Goal: Task Accomplishment & Management: Manage account settings

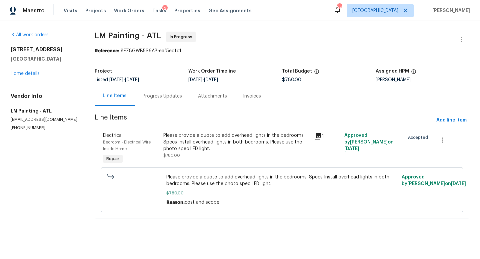
click at [178, 95] on div "Progress Updates" at bounding box center [162, 96] width 39 height 7
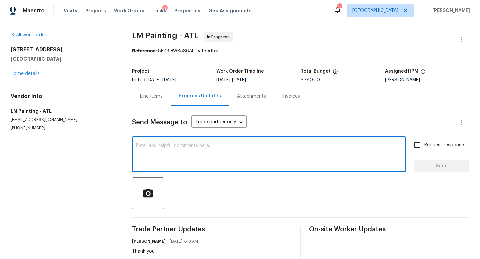
click at [166, 162] on textarea at bounding box center [269, 155] width 266 height 23
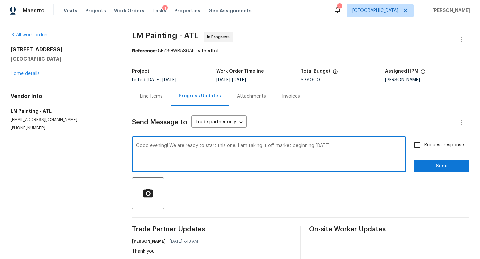
type textarea "Good evening! We are ready to start this one. I am taking it off market beginni…"
click at [421, 146] on input "Request response" at bounding box center [417, 145] width 14 height 14
checkbox input "true"
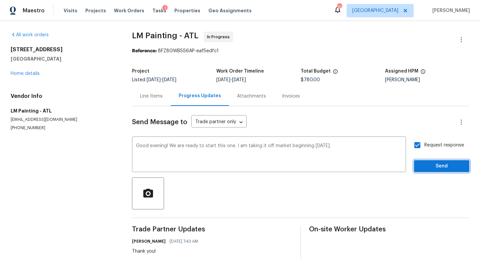
click at [427, 162] on span "Send" at bounding box center [441, 166] width 45 height 8
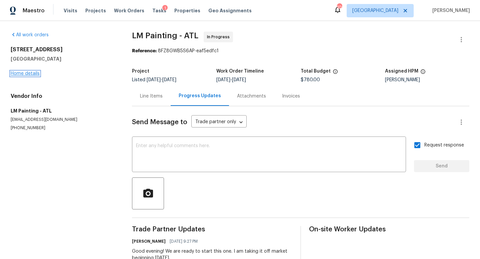
click at [27, 72] on link "Home details" at bounding box center [25, 73] width 29 height 5
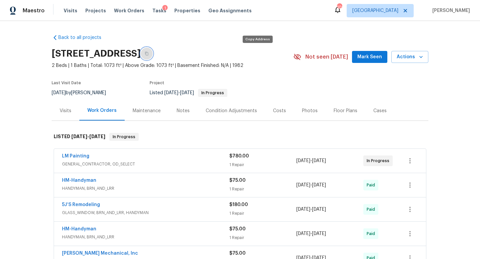
click at [153, 58] on button "button" at bounding box center [147, 54] width 12 height 12
click at [72, 14] on span "Visits" at bounding box center [71, 10] width 14 height 7
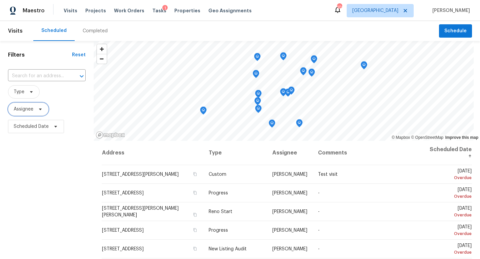
click at [28, 109] on span "Assignee" at bounding box center [24, 109] width 20 height 7
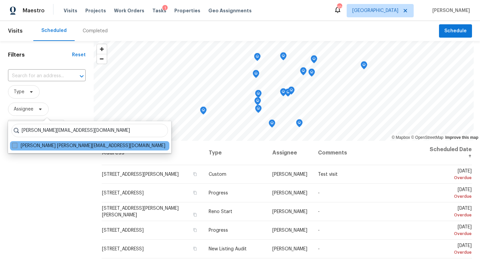
type input "[PERSON_NAME][EMAIL_ADDRESS][DOMAIN_NAME]"
click at [20, 147] on label "Carmen Childs carmen.childs@opendoor.com" at bounding box center [88, 146] width 153 height 7
click at [16, 147] on input "Carmen Childs carmen.childs@opendoor.com" at bounding box center [14, 145] width 4 height 4
checkbox input "true"
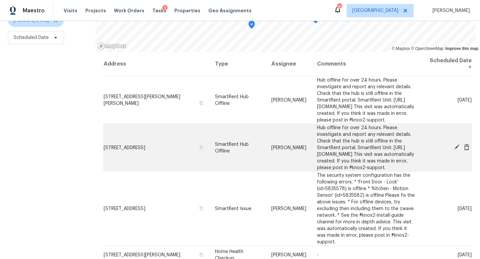
click at [457, 150] on icon at bounding box center [456, 147] width 5 height 5
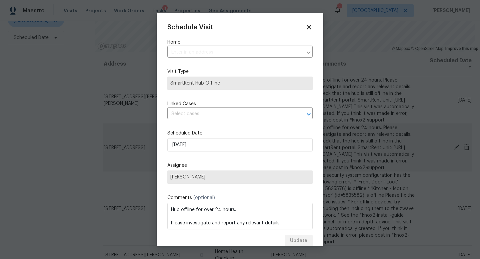
type input "4726 Alpine Dr SW, Lilburn, GA 30047"
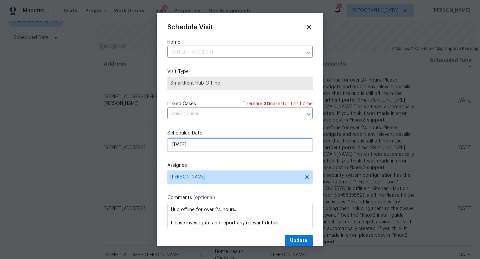
click at [200, 150] on input "[DATE]" at bounding box center [239, 144] width 145 height 13
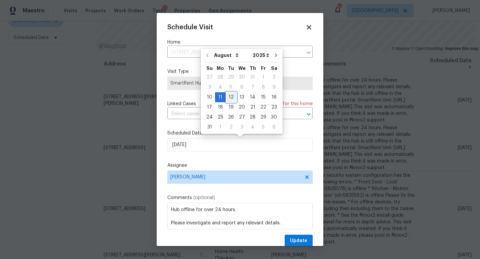
click at [230, 97] on div "12" at bounding box center [231, 97] width 11 height 9
type input "8/12/2025"
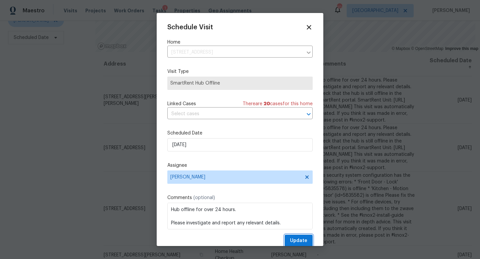
click at [305, 240] on span "Update" at bounding box center [298, 241] width 17 height 8
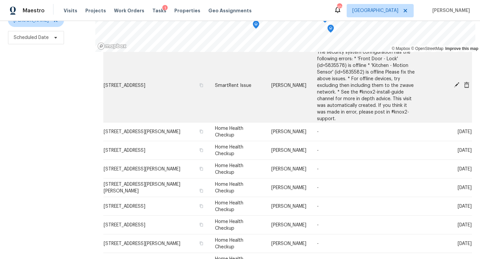
scroll to position [79, 0]
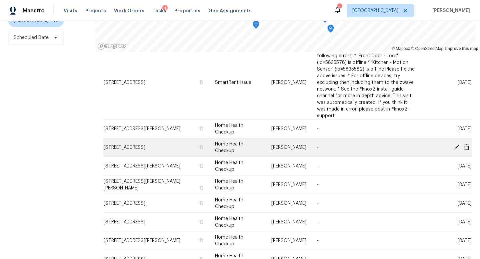
click at [456, 147] on icon at bounding box center [456, 146] width 5 height 5
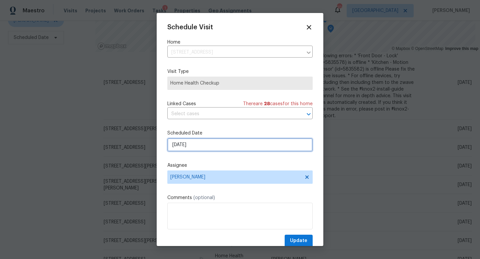
click at [208, 146] on input "[DATE]" at bounding box center [239, 144] width 145 height 13
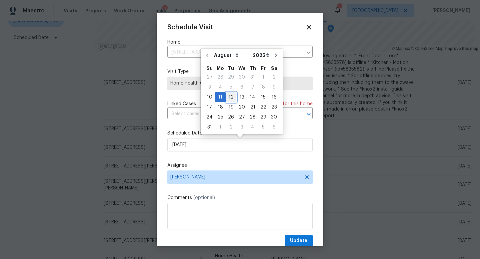
click at [230, 98] on div "12" at bounding box center [231, 97] width 11 height 9
type input "8/12/2025"
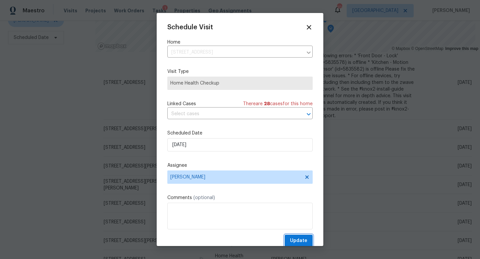
click at [301, 242] on span "Update" at bounding box center [298, 241] width 17 height 8
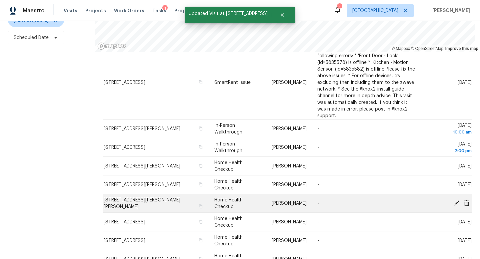
click at [456, 202] on icon at bounding box center [456, 202] width 5 height 5
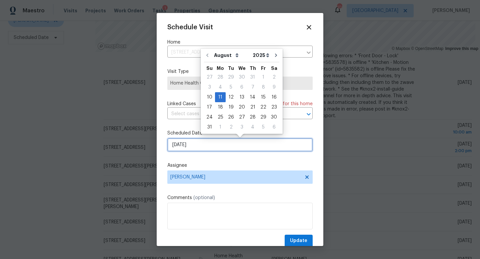
click at [211, 145] on input "[DATE]" at bounding box center [239, 144] width 145 height 13
click at [231, 97] on div "12" at bounding box center [231, 97] width 11 height 9
type input "8/12/2025"
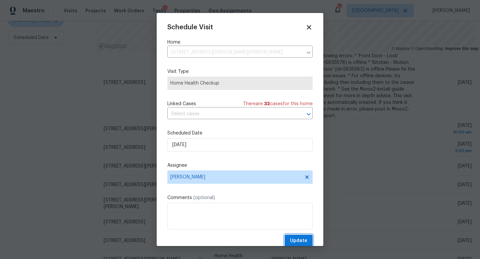
click at [301, 244] on span "Update" at bounding box center [298, 241] width 17 height 8
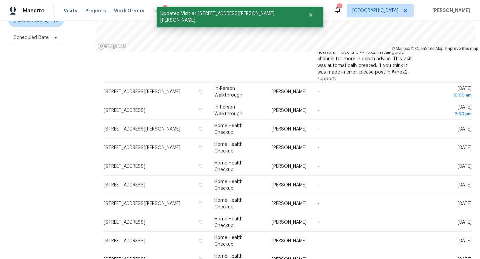
scroll to position [117, 0]
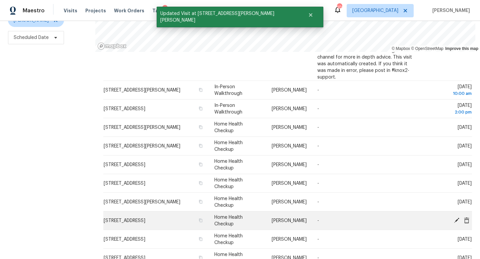
click at [456, 220] on icon at bounding box center [456, 220] width 5 height 5
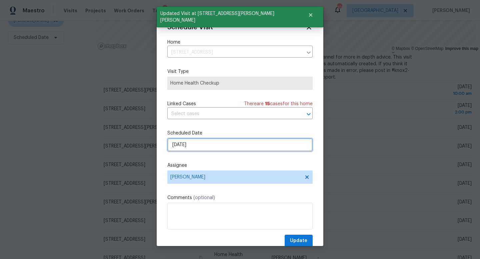
click at [195, 149] on input "[DATE]" at bounding box center [239, 144] width 145 height 13
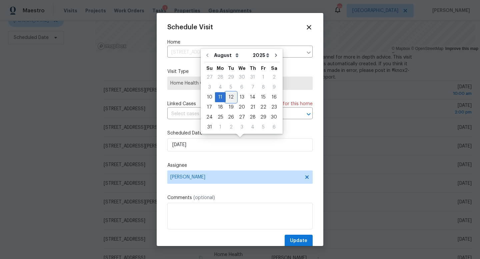
click at [231, 96] on div "12" at bounding box center [231, 97] width 11 height 9
type input "8/12/2025"
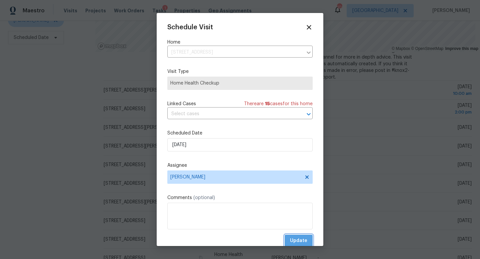
click at [300, 241] on span "Update" at bounding box center [298, 241] width 17 height 8
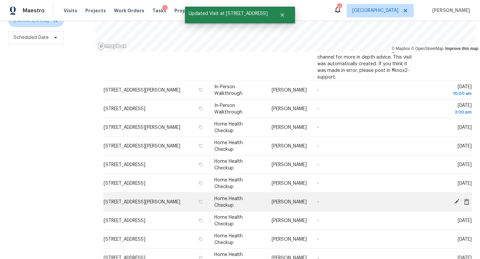
click at [456, 200] on icon at bounding box center [457, 202] width 6 height 6
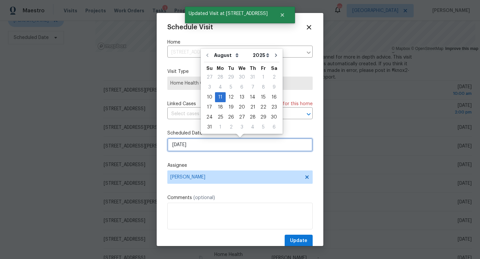
click at [198, 140] on input "[DATE]" at bounding box center [239, 144] width 145 height 13
click at [232, 95] on div "12" at bounding box center [231, 97] width 11 height 9
type input "8/12/2025"
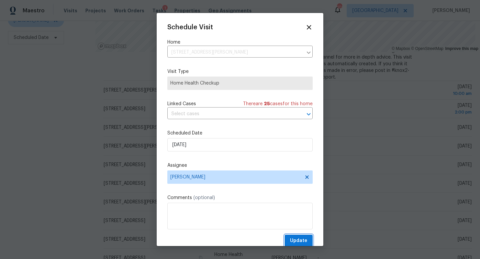
click at [306, 239] on span "Update" at bounding box center [298, 241] width 17 height 8
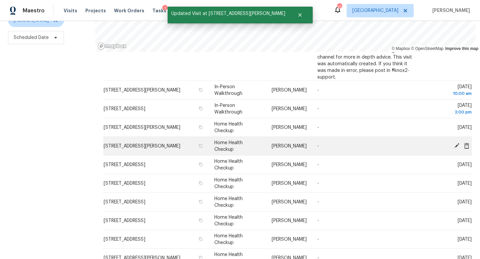
click at [454, 147] on icon at bounding box center [457, 146] width 6 height 6
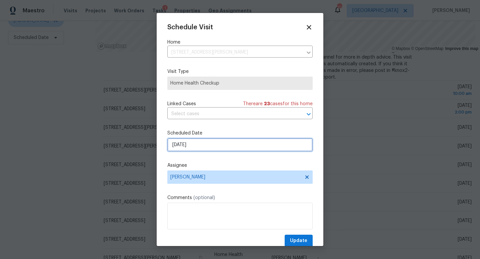
click at [211, 149] on input "[DATE]" at bounding box center [239, 144] width 145 height 13
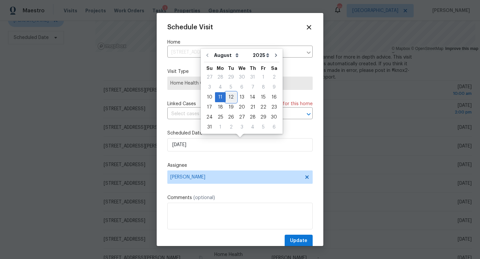
click at [229, 96] on div "12" at bounding box center [231, 97] width 11 height 9
type input "8/12/2025"
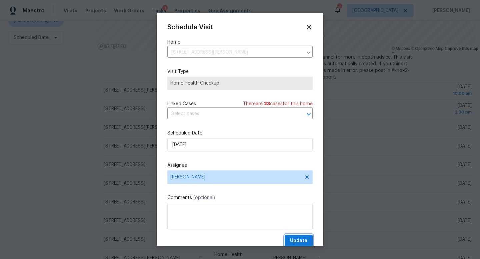
click at [305, 238] on span "Update" at bounding box center [298, 241] width 17 height 8
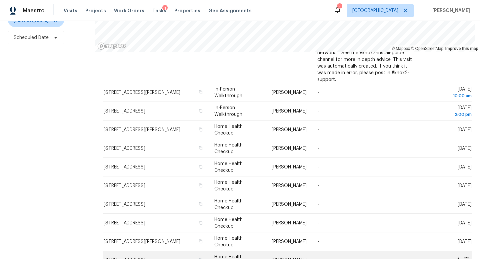
scroll to position [119, 0]
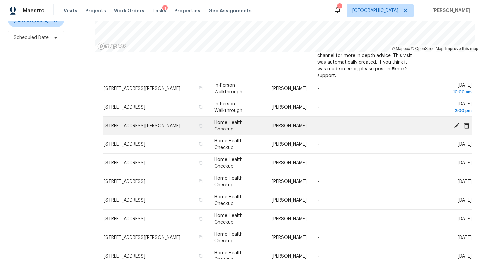
click at [455, 125] on icon at bounding box center [457, 125] width 6 height 6
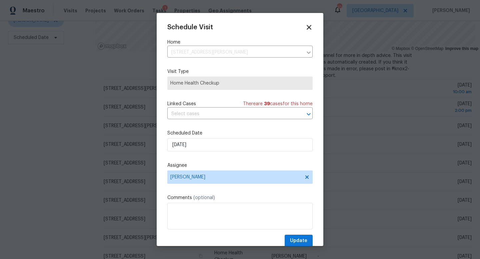
click at [307, 27] on icon at bounding box center [309, 27] width 8 height 8
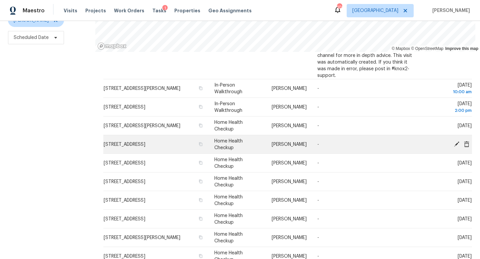
click at [456, 144] on icon at bounding box center [456, 143] width 5 height 5
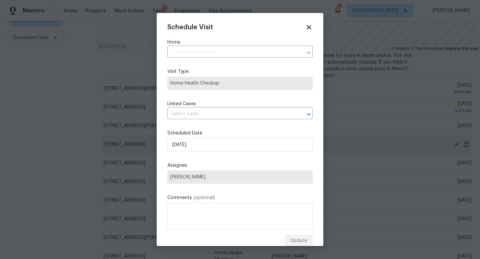
type input "4279 Orchard Grv, Stone Mountain, GA 30083"
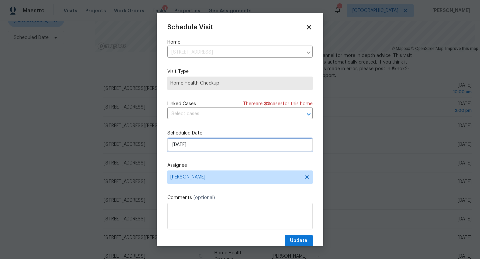
click at [208, 143] on input "[DATE]" at bounding box center [239, 144] width 145 height 13
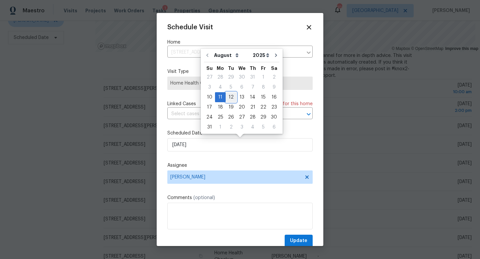
click at [229, 100] on div "12" at bounding box center [231, 97] width 11 height 9
type input "8/12/2025"
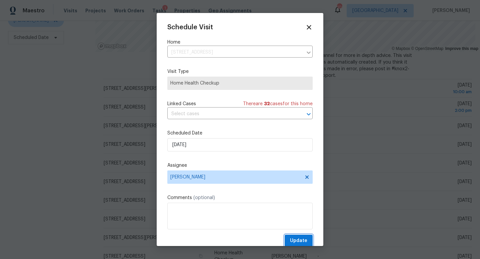
click at [303, 242] on span "Update" at bounding box center [298, 241] width 17 height 8
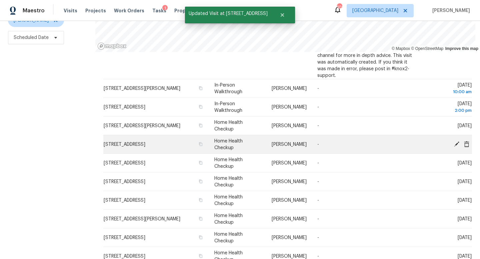
click at [457, 143] on icon at bounding box center [456, 143] width 5 height 5
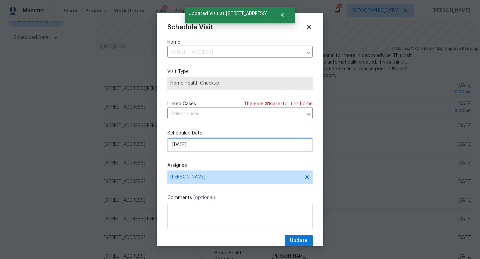
click at [209, 143] on input "[DATE]" at bounding box center [239, 144] width 145 height 13
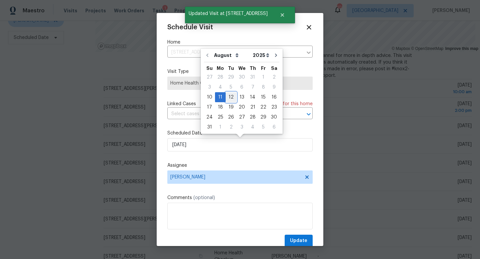
click at [229, 97] on div "12" at bounding box center [231, 97] width 11 height 9
type input "8/12/2025"
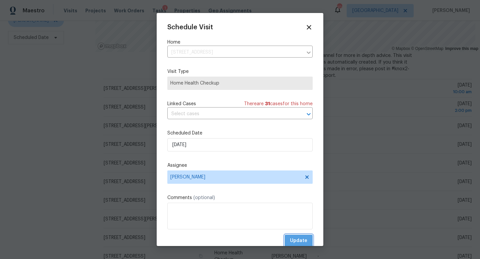
click at [293, 240] on span "Update" at bounding box center [298, 241] width 17 height 8
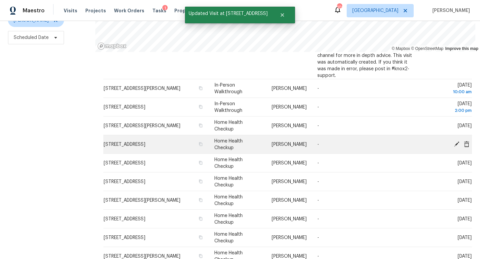
click at [456, 144] on icon at bounding box center [456, 143] width 5 height 5
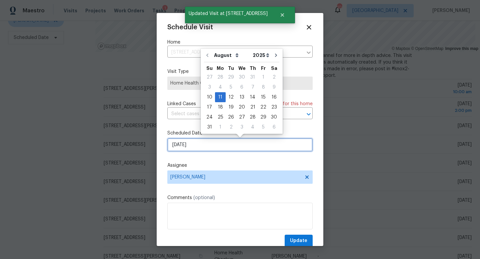
click at [222, 145] on input "[DATE]" at bounding box center [239, 144] width 145 height 13
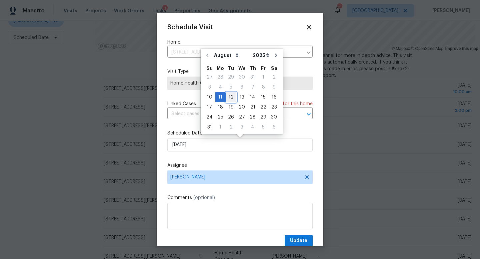
click at [231, 98] on div "12" at bounding box center [231, 97] width 11 height 9
type input "8/12/2025"
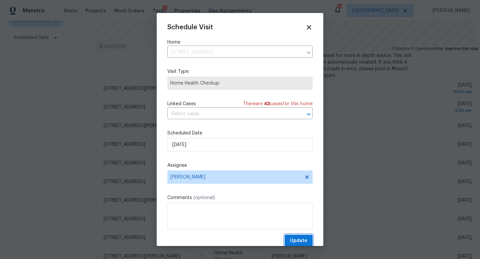
click at [289, 240] on button "Update" at bounding box center [299, 241] width 28 height 12
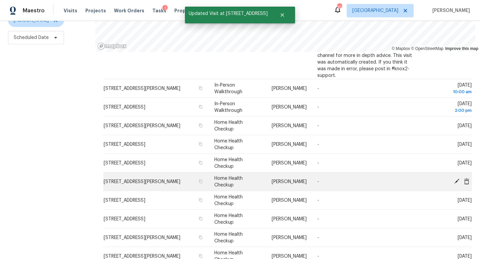
click at [457, 180] on icon at bounding box center [456, 181] width 5 height 5
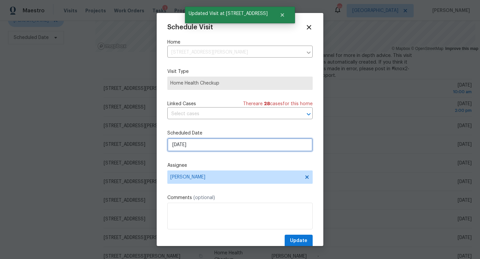
click at [199, 147] on input "[DATE]" at bounding box center [239, 144] width 145 height 13
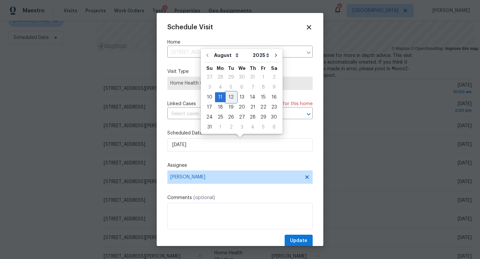
click at [229, 99] on div "12" at bounding box center [231, 97] width 11 height 9
type input "8/12/2025"
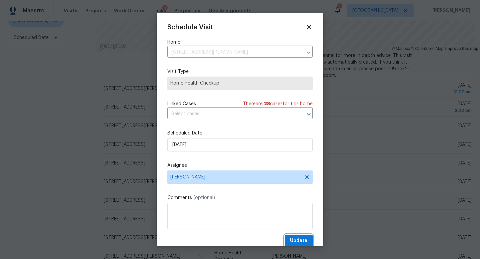
click at [294, 235] on button "Update" at bounding box center [299, 241] width 28 height 12
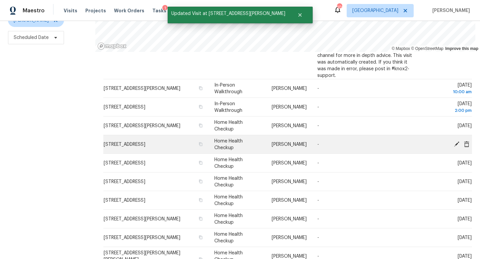
click at [455, 141] on icon at bounding box center [457, 144] width 6 height 6
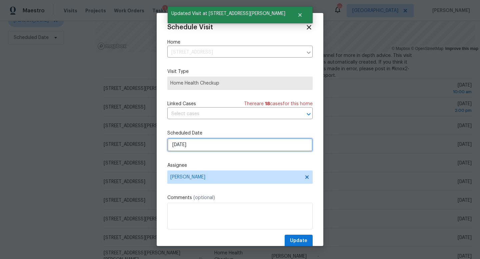
click at [199, 144] on input "[DATE]" at bounding box center [239, 144] width 145 height 13
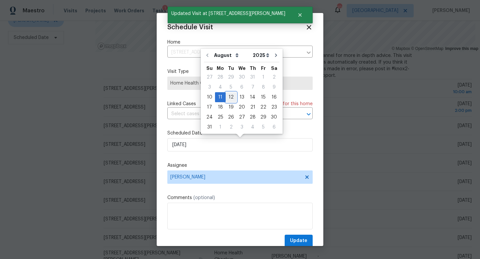
click at [227, 98] on div "12" at bounding box center [231, 97] width 11 height 9
type input "8/12/2025"
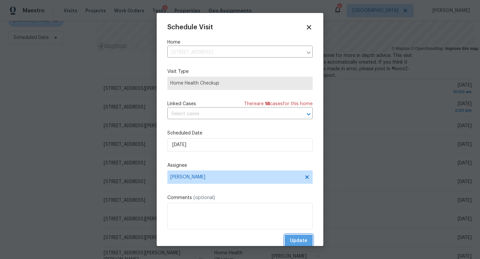
click at [297, 240] on span "Update" at bounding box center [298, 241] width 17 height 8
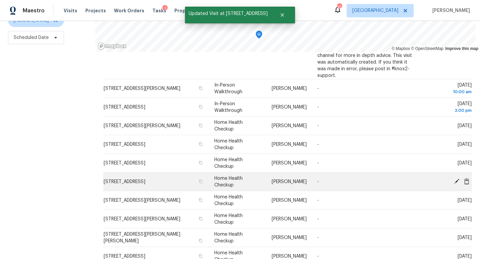
click at [457, 180] on icon at bounding box center [456, 181] width 5 height 5
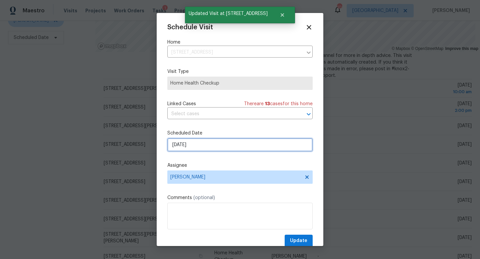
click at [193, 144] on input "[DATE]" at bounding box center [239, 144] width 145 height 13
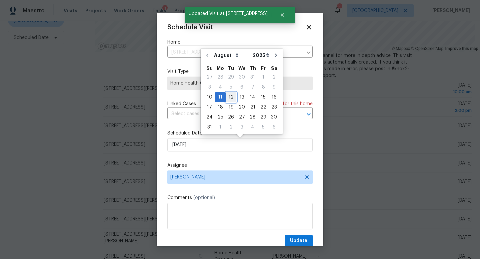
click at [228, 100] on div "12" at bounding box center [231, 97] width 11 height 9
type input "8/12/2025"
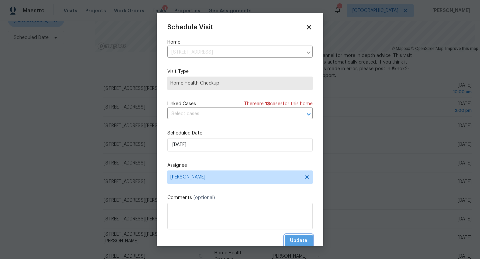
click at [299, 237] on button "Update" at bounding box center [299, 241] width 28 height 12
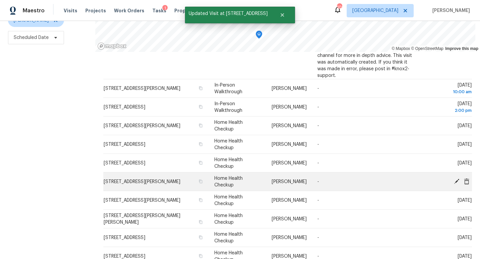
click at [455, 180] on icon at bounding box center [457, 181] width 6 height 6
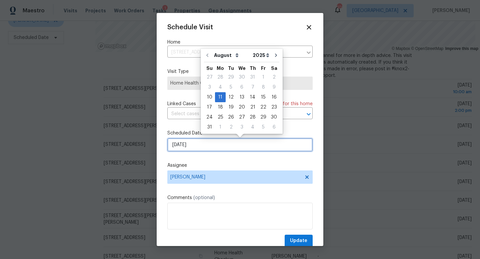
click at [205, 147] on input "[DATE]" at bounding box center [239, 144] width 145 height 13
click at [231, 97] on div "12" at bounding box center [231, 97] width 11 height 9
type input "8/12/2025"
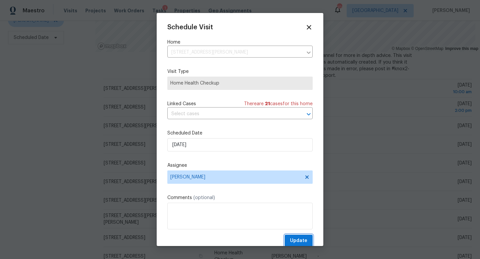
click at [292, 240] on span "Update" at bounding box center [298, 241] width 17 height 8
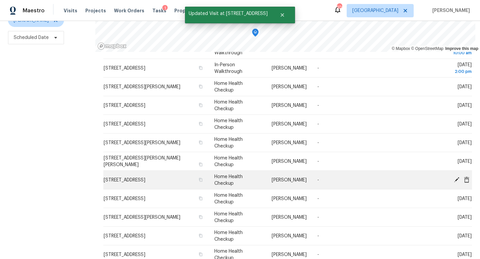
scroll to position [159, 0]
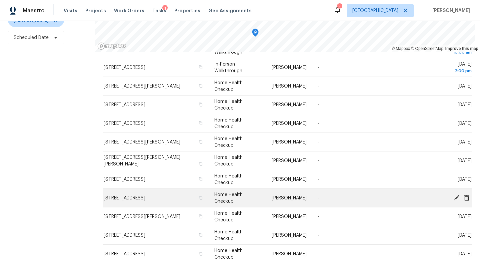
click at [458, 198] on icon at bounding box center [457, 198] width 6 height 6
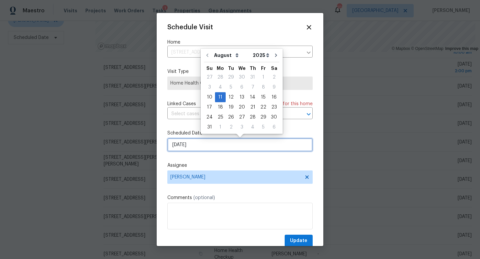
click at [199, 147] on input "[DATE]" at bounding box center [239, 144] width 145 height 13
click at [232, 97] on div "12" at bounding box center [231, 97] width 11 height 9
type input "8/12/2025"
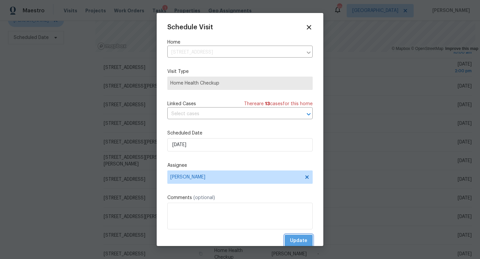
click at [287, 238] on button "Update" at bounding box center [299, 241] width 28 height 12
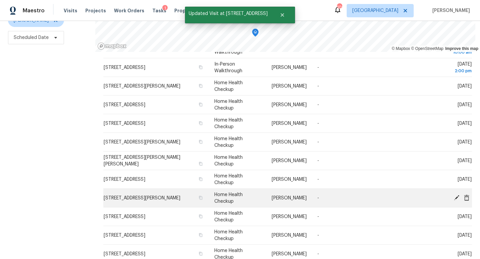
click at [458, 198] on icon at bounding box center [457, 198] width 6 height 6
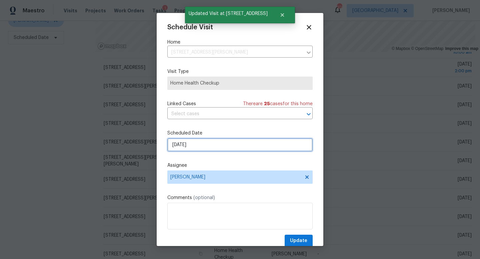
click at [218, 146] on input "[DATE]" at bounding box center [239, 144] width 145 height 13
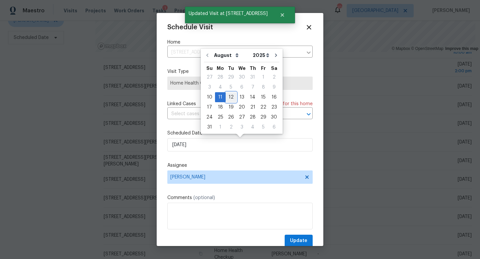
click at [229, 98] on div "12" at bounding box center [231, 97] width 11 height 9
type input "8/12/2025"
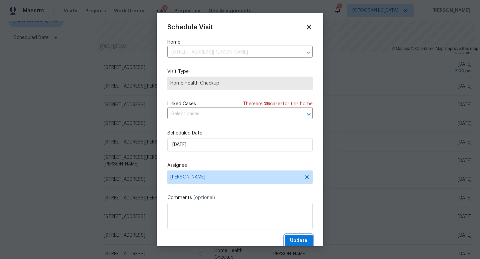
click at [302, 241] on span "Update" at bounding box center [298, 241] width 17 height 8
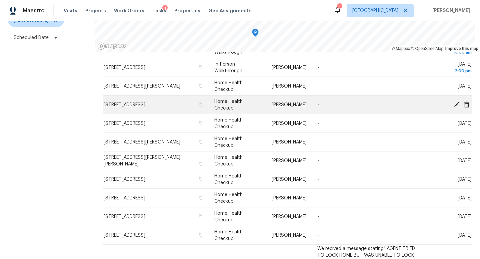
click at [456, 106] on icon at bounding box center [457, 104] width 6 height 6
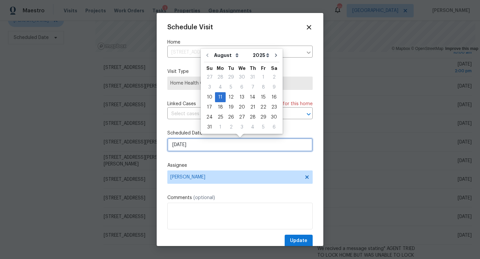
click at [178, 144] on input "[DATE]" at bounding box center [239, 144] width 145 height 13
click at [228, 99] on div "12" at bounding box center [231, 97] width 11 height 9
type input "8/12/2025"
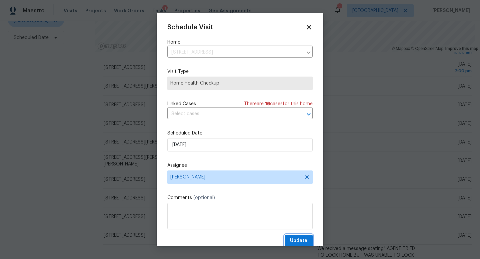
click at [300, 236] on button "Update" at bounding box center [299, 241] width 28 height 12
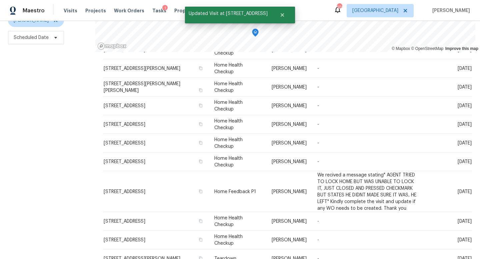
scroll to position [223, 0]
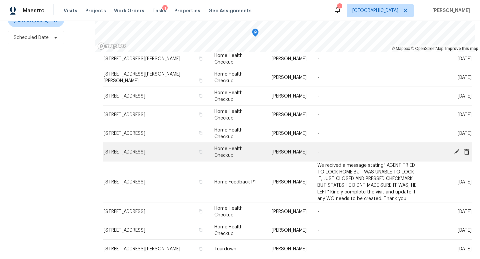
click at [458, 150] on icon at bounding box center [456, 151] width 5 height 5
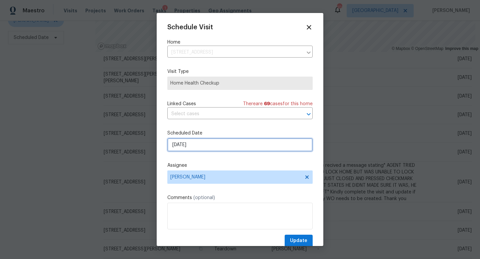
click at [207, 142] on input "[DATE]" at bounding box center [239, 144] width 145 height 13
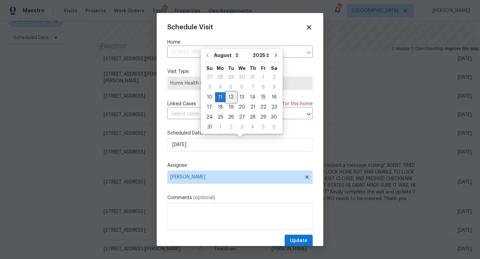
click at [229, 98] on div "12" at bounding box center [231, 97] width 11 height 9
type input "8/12/2025"
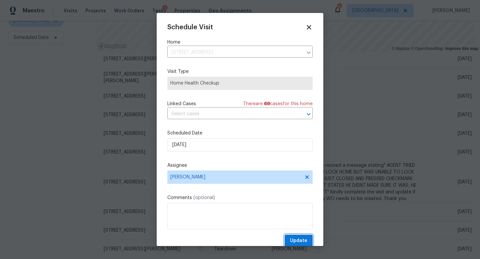
click at [304, 239] on span "Update" at bounding box center [298, 241] width 17 height 8
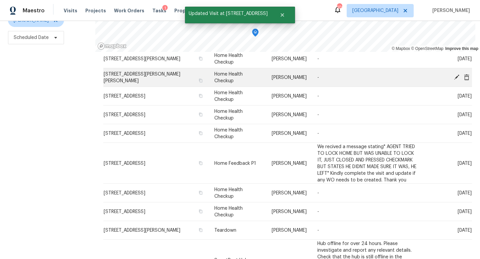
click at [454, 76] on icon at bounding box center [457, 77] width 6 height 6
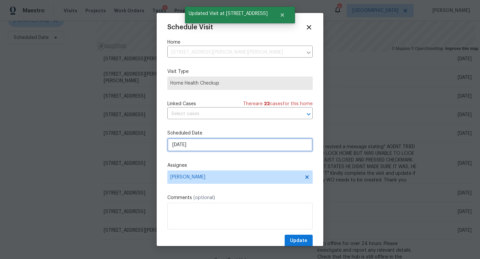
click at [198, 141] on input "[DATE]" at bounding box center [239, 144] width 145 height 13
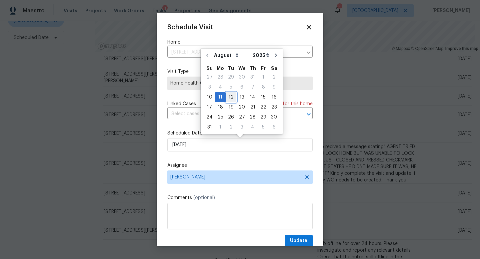
click at [229, 96] on div "12" at bounding box center [231, 97] width 11 height 9
type input "8/12/2025"
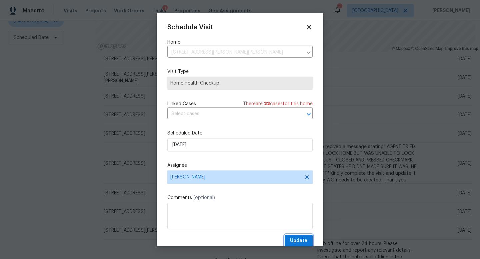
click at [300, 242] on span "Update" at bounding box center [298, 241] width 17 height 8
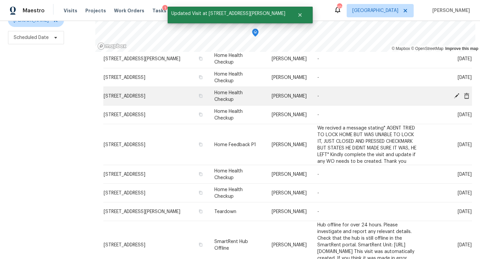
click at [454, 94] on icon at bounding box center [457, 96] width 6 height 6
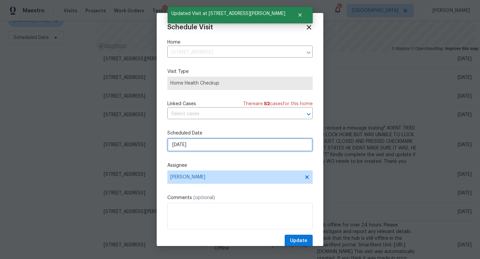
click at [197, 140] on input "[DATE]" at bounding box center [239, 144] width 145 height 13
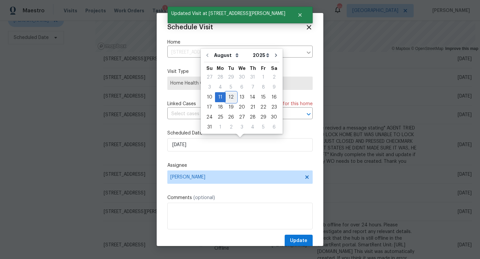
click at [232, 96] on div "12" at bounding box center [231, 97] width 11 height 9
type input "8/12/2025"
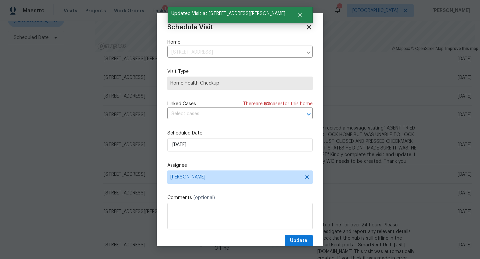
click at [303, 233] on div "Schedule Visit Home 6520 Roswell Rd Unit 68, Atlanta, GA 30328 ​ Visit Type Hom…" at bounding box center [239, 136] width 145 height 224
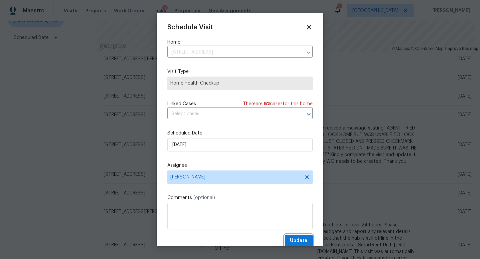
click at [301, 242] on span "Update" at bounding box center [298, 241] width 17 height 8
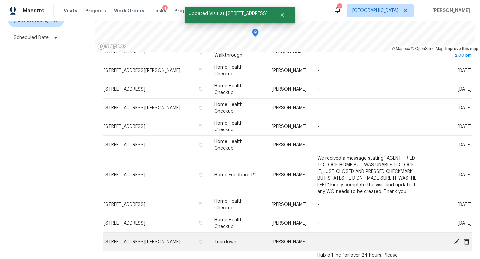
scroll to position [174, 0]
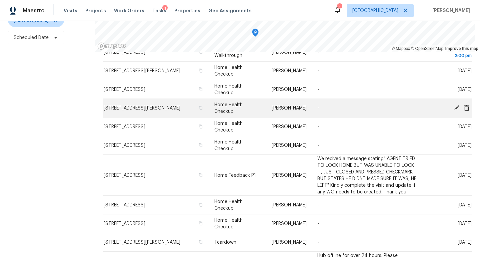
click at [459, 107] on icon at bounding box center [457, 108] width 6 height 6
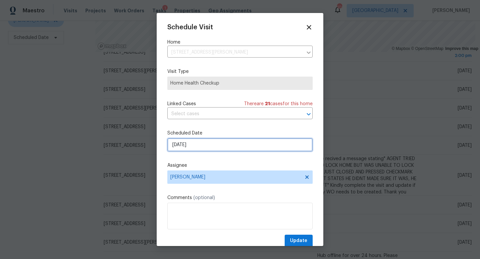
click at [203, 144] on input "[DATE]" at bounding box center [239, 144] width 145 height 13
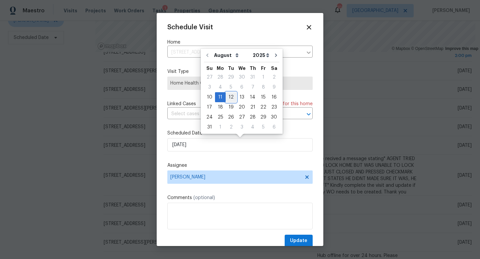
click at [231, 94] on div "12" at bounding box center [231, 97] width 11 height 9
type input "8/12/2025"
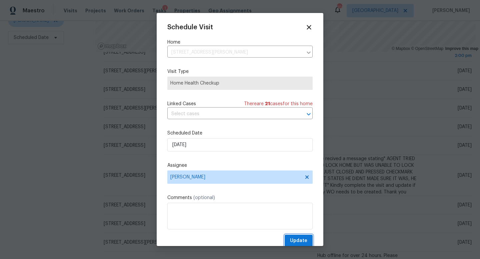
click at [294, 244] on span "Update" at bounding box center [298, 241] width 17 height 8
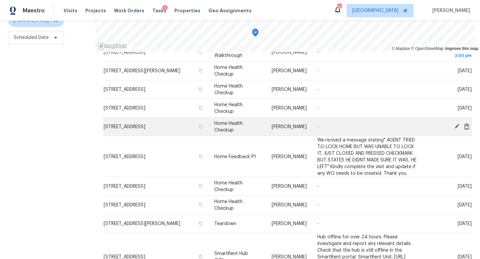
click at [456, 128] on icon at bounding box center [456, 126] width 5 height 5
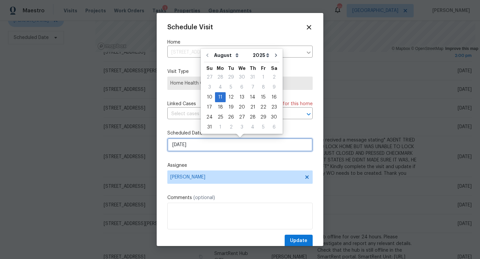
click at [218, 150] on input "[DATE]" at bounding box center [239, 144] width 145 height 13
click at [230, 96] on div "12" at bounding box center [231, 97] width 11 height 9
type input "8/12/2025"
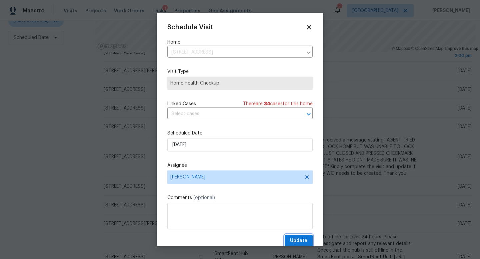
click at [295, 243] on span "Update" at bounding box center [298, 241] width 17 height 8
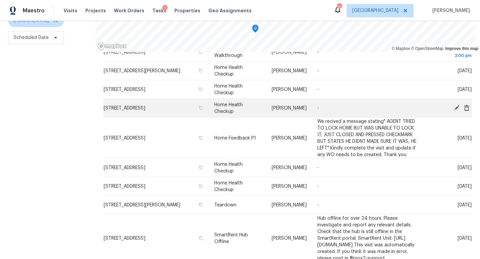
click at [456, 109] on icon at bounding box center [456, 107] width 5 height 5
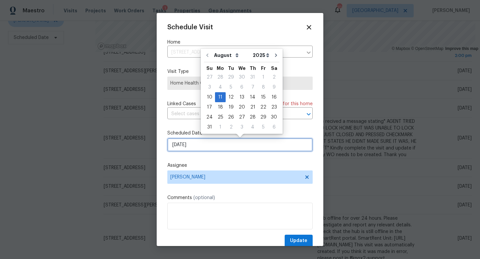
click at [199, 143] on input "[DATE]" at bounding box center [239, 144] width 145 height 13
click at [230, 98] on div "12" at bounding box center [231, 97] width 11 height 9
type input "8/12/2025"
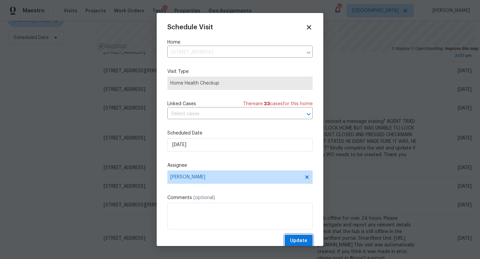
click at [300, 240] on span "Update" at bounding box center [298, 241] width 17 height 8
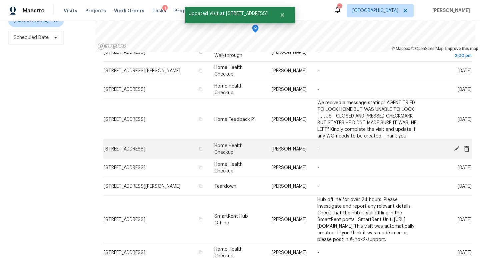
click at [457, 147] on icon at bounding box center [456, 148] width 5 height 5
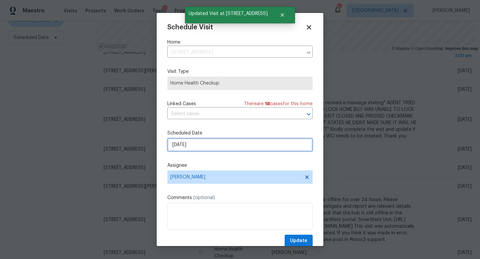
click at [206, 147] on input "[DATE]" at bounding box center [239, 144] width 145 height 13
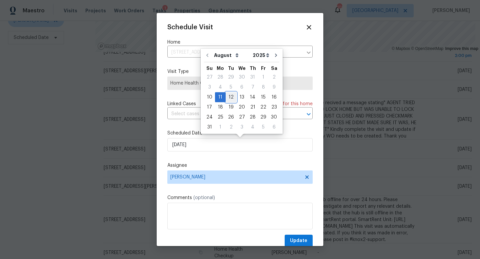
click at [227, 97] on div "12" at bounding box center [231, 97] width 11 height 9
type input "8/12/2025"
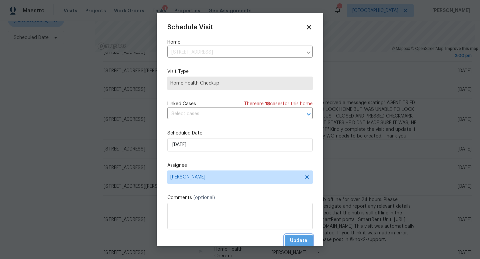
click at [305, 241] on span "Update" at bounding box center [298, 241] width 17 height 8
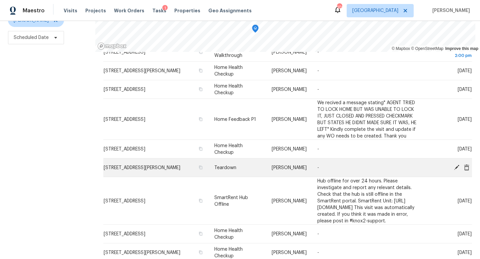
click at [456, 167] on icon at bounding box center [456, 167] width 5 height 5
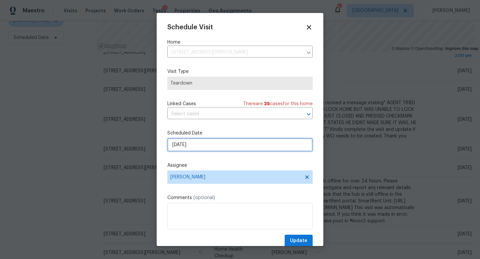
click at [223, 147] on input "[DATE]" at bounding box center [239, 144] width 145 height 13
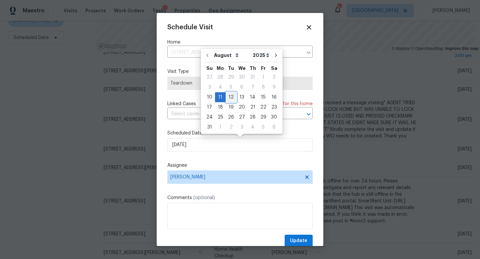
click at [231, 99] on div "12" at bounding box center [231, 97] width 11 height 9
type input "8/12/2025"
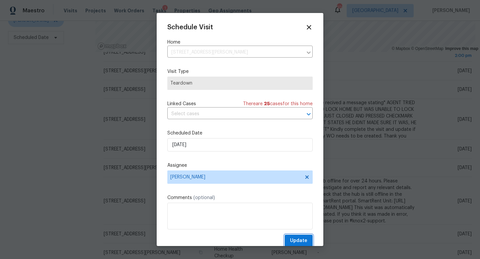
click at [302, 245] on span "Update" at bounding box center [298, 241] width 17 height 8
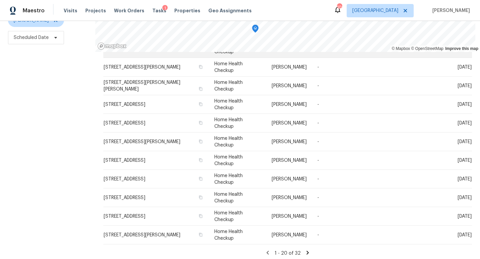
scroll to position [350, 0]
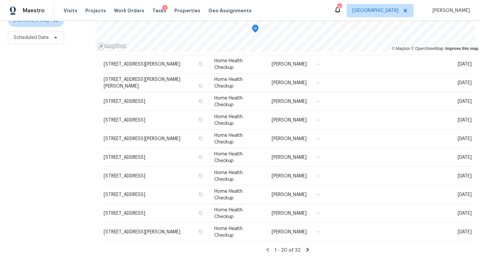
click at [306, 251] on icon at bounding box center [307, 250] width 2 height 4
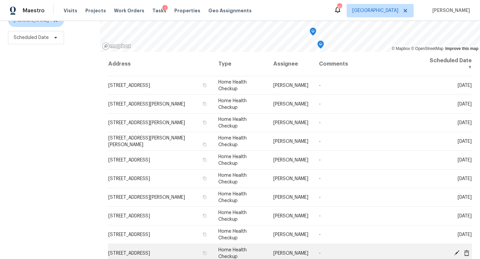
scroll to position [58, 0]
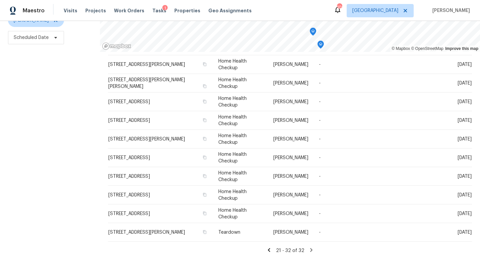
click at [309, 250] on icon at bounding box center [311, 250] width 6 height 6
click at [268, 250] on icon at bounding box center [269, 250] width 6 height 6
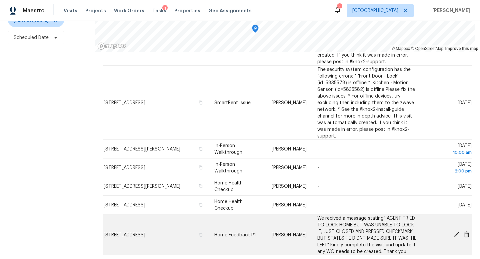
scroll to position [350, 0]
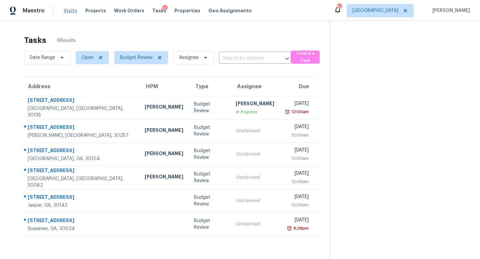
click at [71, 12] on span "Visits" at bounding box center [71, 10] width 14 height 7
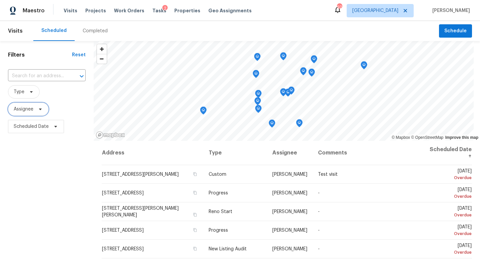
click at [31, 107] on span "Assignee" at bounding box center [24, 109] width 20 height 7
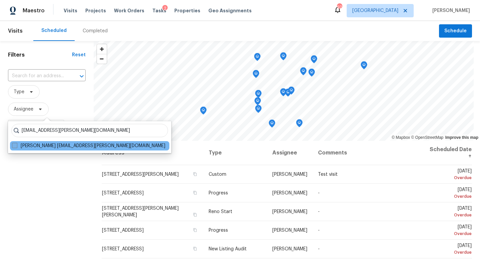
type input "[EMAIL_ADDRESS][PERSON_NAME][DOMAIN_NAME]"
click at [23, 145] on label "[PERSON_NAME] [EMAIL_ADDRESS][PERSON_NAME][DOMAIN_NAME]" at bounding box center [88, 146] width 153 height 7
click at [16, 145] on input "[PERSON_NAME] [EMAIL_ADDRESS][PERSON_NAME][DOMAIN_NAME]" at bounding box center [14, 145] width 4 height 4
checkbox input "true"
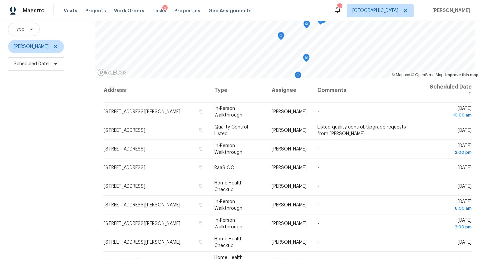
scroll to position [72, 0]
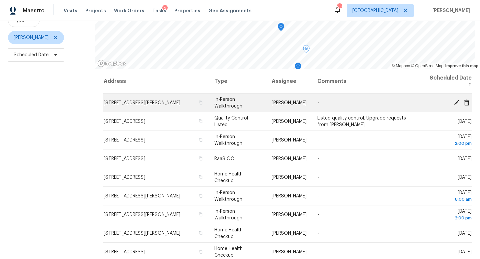
click at [458, 101] on icon at bounding box center [456, 102] width 5 height 5
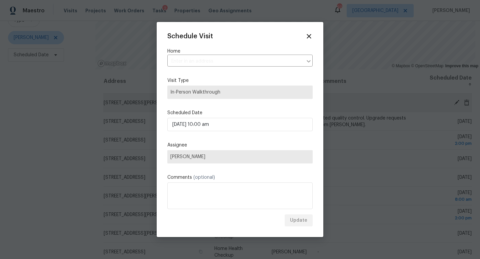
type input "[STREET_ADDRESS][PERSON_NAME]"
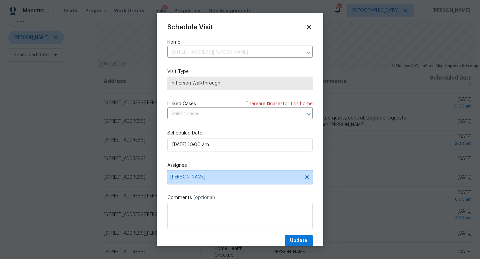
click at [192, 175] on span "[PERSON_NAME]" at bounding box center [239, 177] width 145 height 13
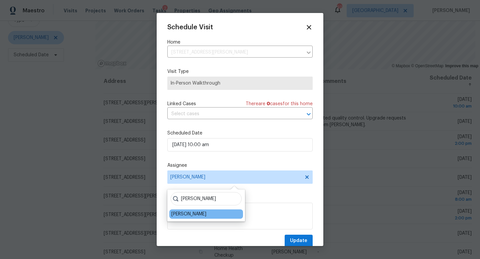
type input "[PERSON_NAME]"
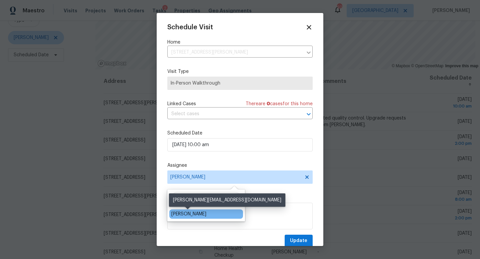
click at [191, 214] on div "[PERSON_NAME]" at bounding box center [188, 214] width 35 height 7
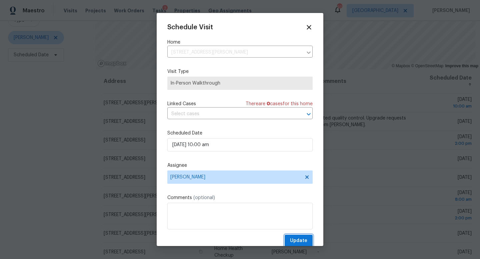
click at [295, 241] on span "Update" at bounding box center [298, 241] width 17 height 8
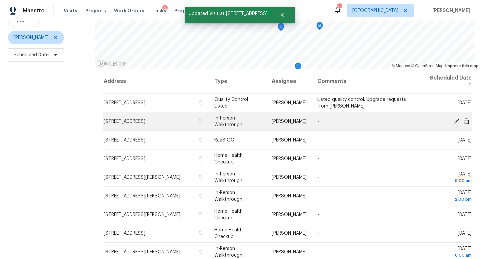
click at [458, 121] on icon at bounding box center [456, 120] width 5 height 5
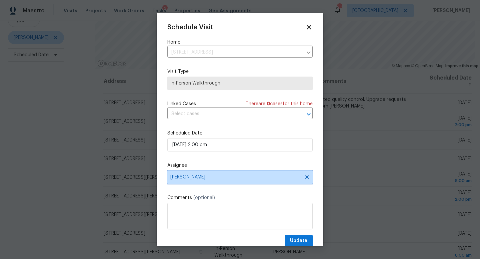
click at [202, 177] on span "[PERSON_NAME]" at bounding box center [235, 177] width 131 height 5
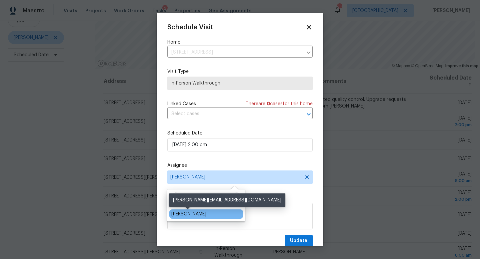
type input "[PERSON_NAME]"
click at [195, 216] on div "[PERSON_NAME]" at bounding box center [188, 214] width 35 height 7
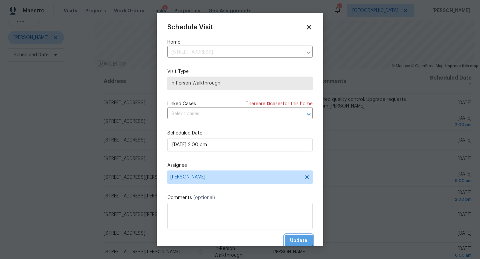
click at [290, 241] on button "Update" at bounding box center [299, 241] width 28 height 12
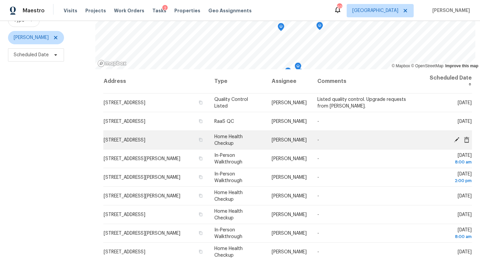
click at [458, 140] on icon at bounding box center [457, 140] width 6 height 6
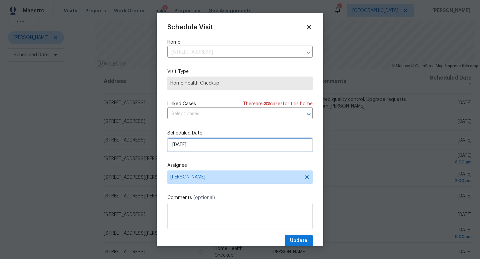
click at [207, 146] on input "[DATE]" at bounding box center [239, 144] width 145 height 13
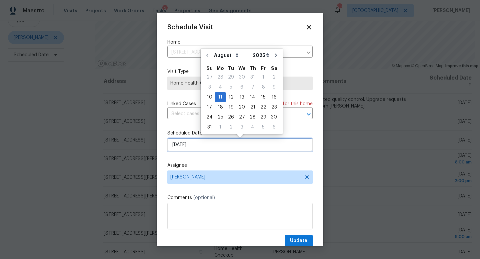
click at [207, 146] on input "[DATE]" at bounding box center [239, 144] width 145 height 13
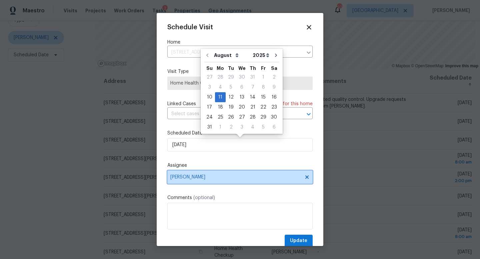
click at [199, 171] on span "[PERSON_NAME]" at bounding box center [239, 177] width 145 height 13
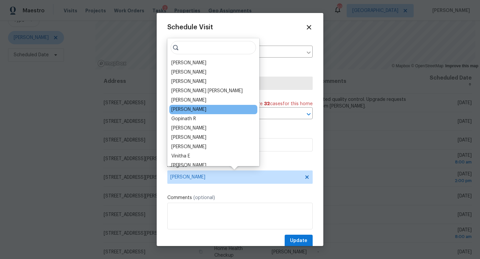
click at [193, 108] on div "[PERSON_NAME]" at bounding box center [188, 109] width 35 height 7
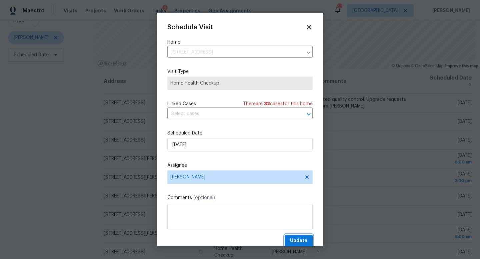
click at [301, 239] on span "Update" at bounding box center [298, 241] width 17 height 8
